Goal: Task Accomplishment & Management: Complete application form

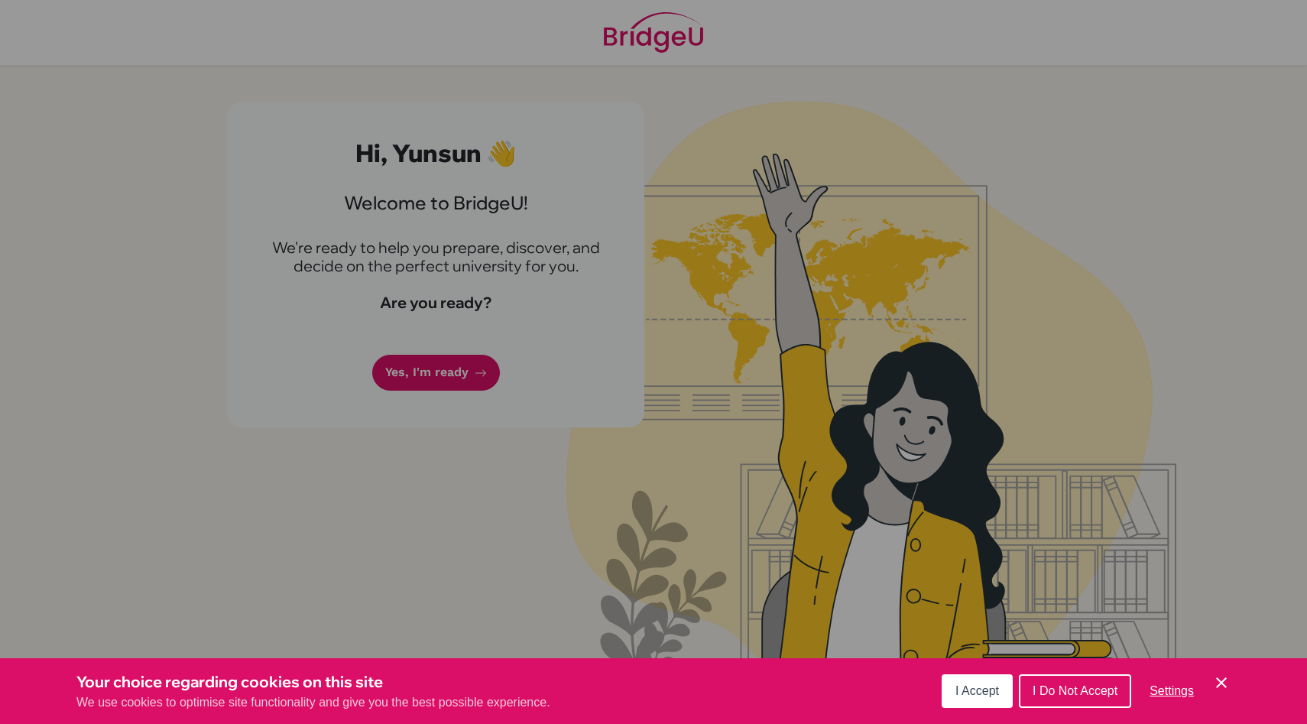
click at [967, 693] on span "I Accept" at bounding box center [978, 690] width 44 height 13
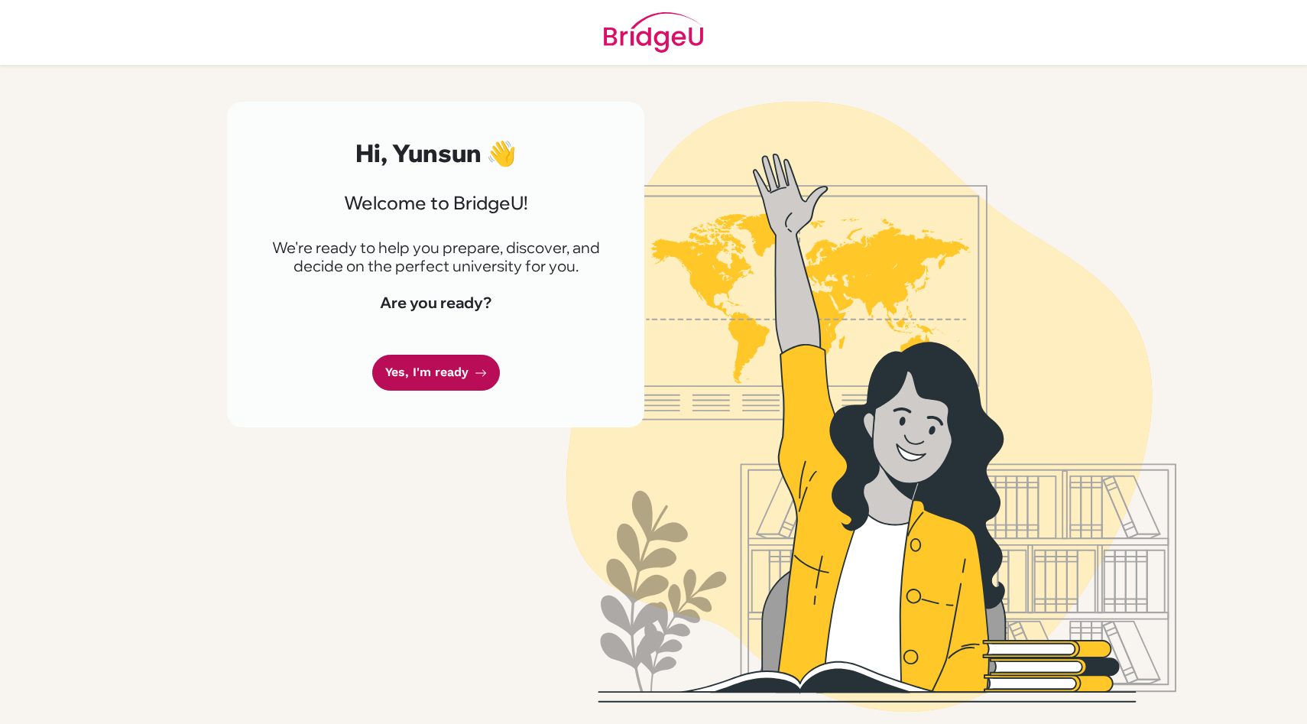
click at [404, 385] on link "Yes, I'm ready" at bounding box center [436, 373] width 128 height 36
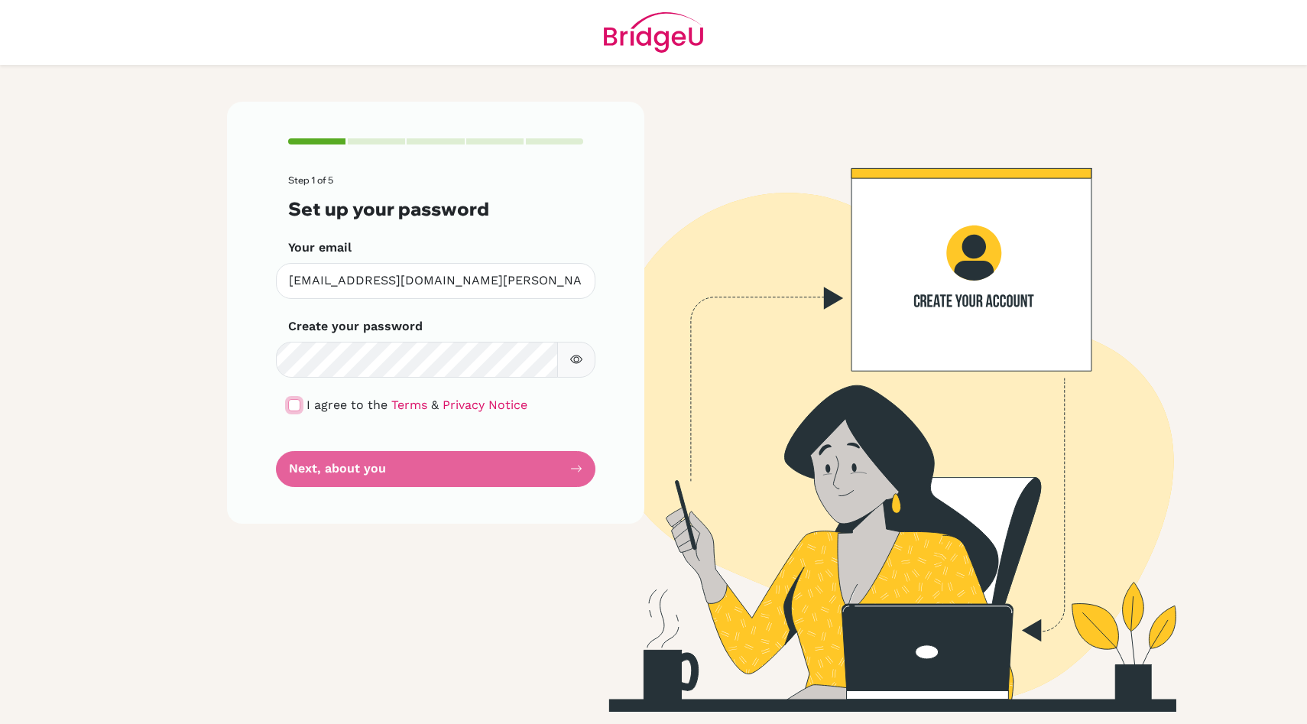
click at [295, 401] on input "checkbox" at bounding box center [294, 405] width 12 height 12
checkbox input "true"
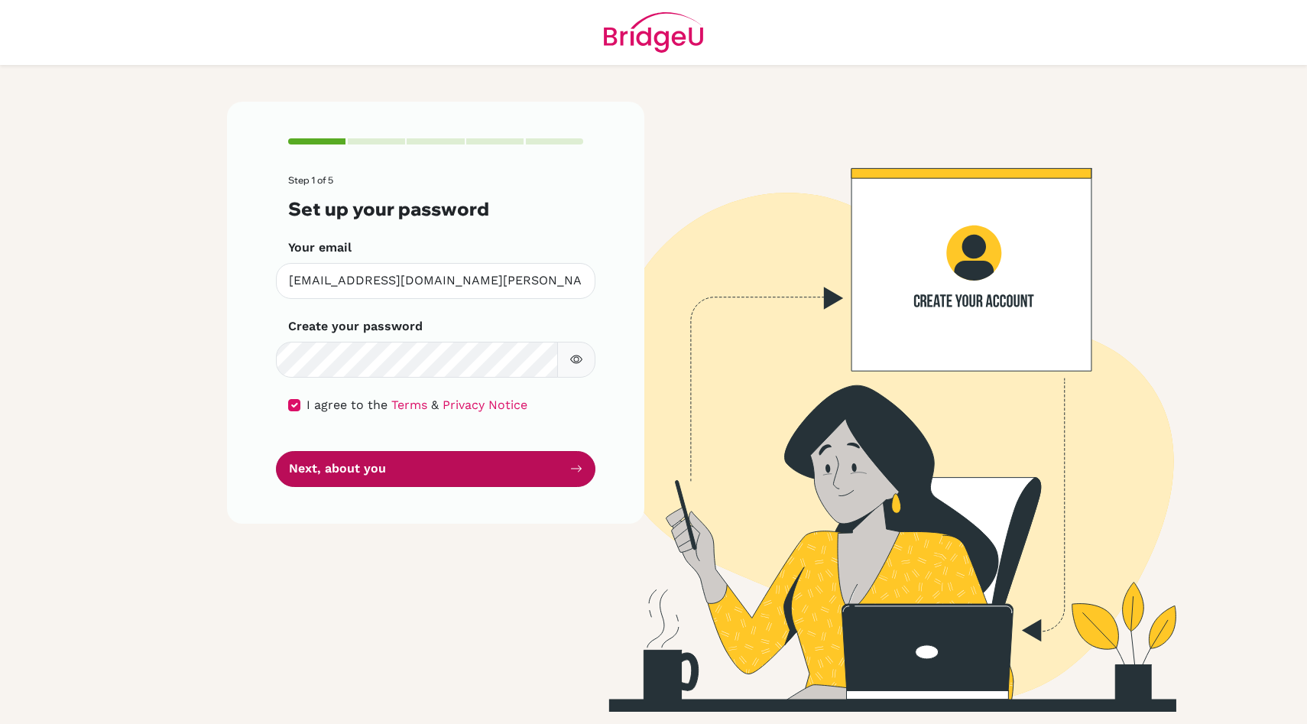
click at [359, 468] on button "Next, about you" at bounding box center [436, 469] width 320 height 36
